Goal: Task Accomplishment & Management: Manage account settings

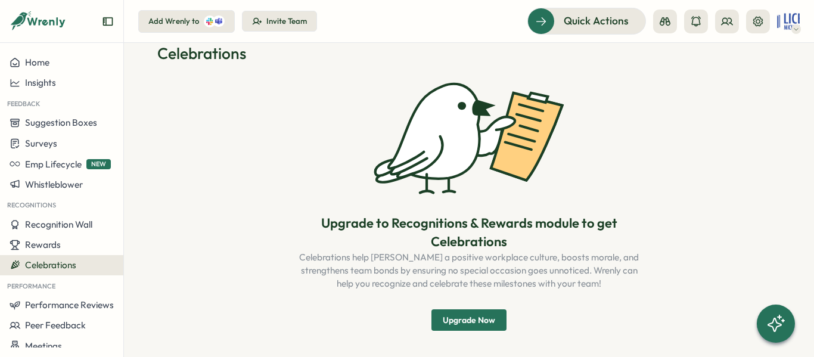
scroll to position [31, 0]
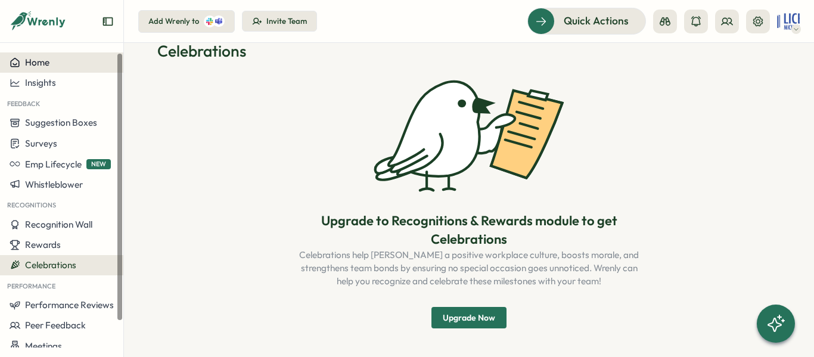
click at [49, 62] on div "Home" at bounding box center [62, 62] width 104 height 11
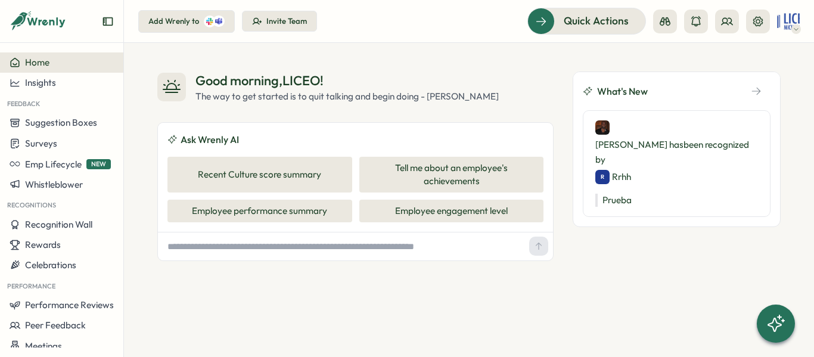
click at [794, 27] on icon at bounding box center [797, 29] width 6 height 10
click at [754, 23] on icon at bounding box center [758, 22] width 12 height 12
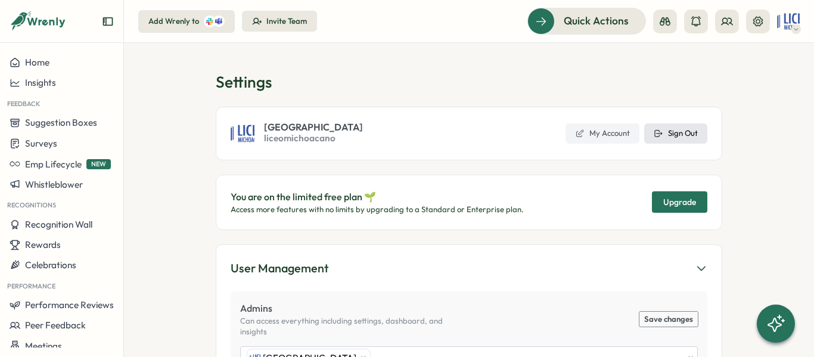
click at [687, 142] on button "Sign Out" at bounding box center [675, 133] width 63 height 20
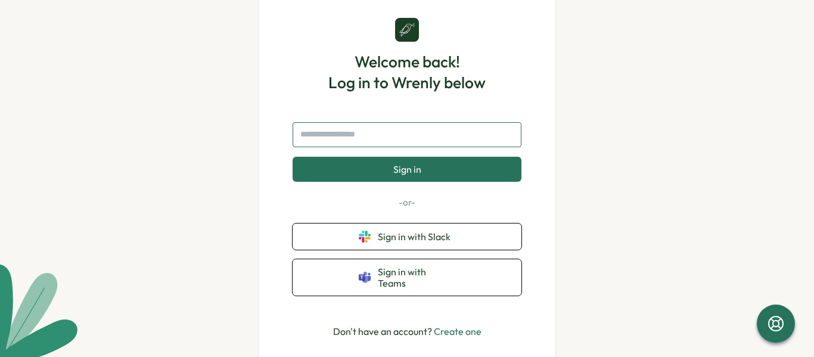
click at [410, 144] on input "text" at bounding box center [407, 134] width 229 height 25
